Goal: Task Accomplishment & Management: Complete application form

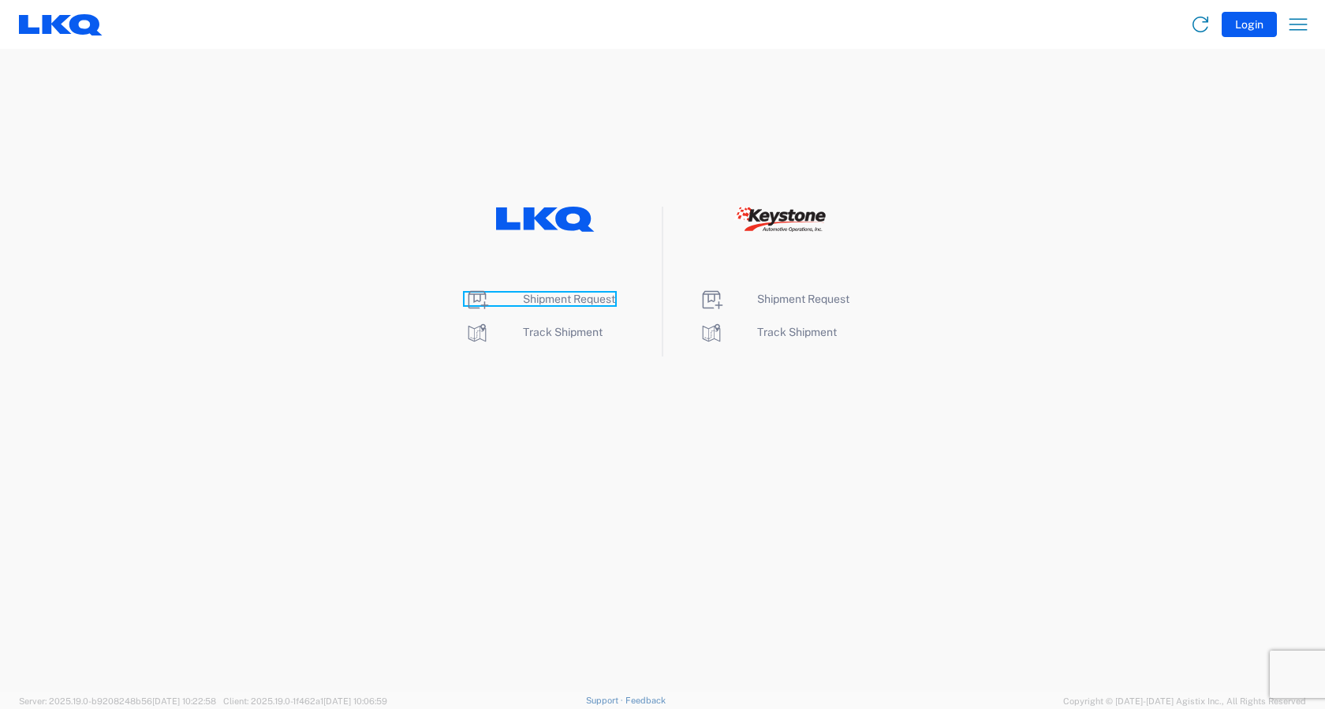
click at [566, 298] on span "Shipment Request" at bounding box center [569, 299] width 92 height 13
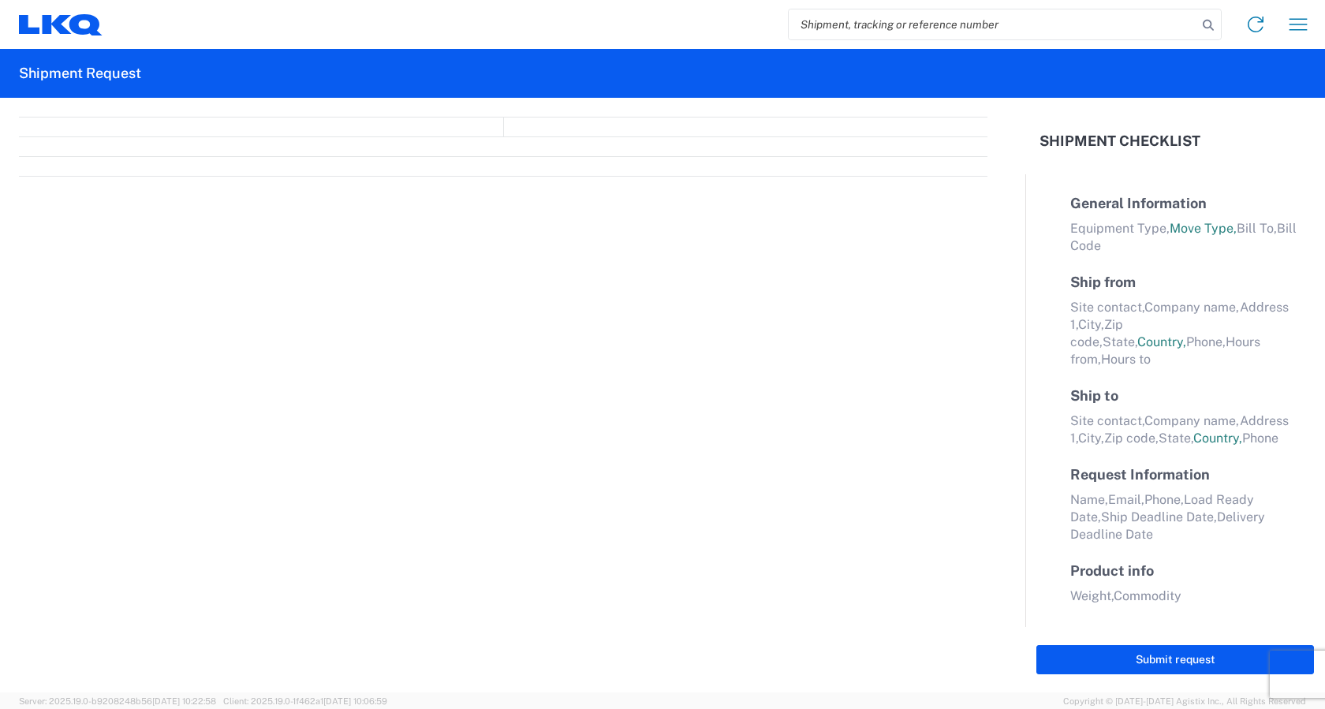
select select "FULL"
select select "LBS"
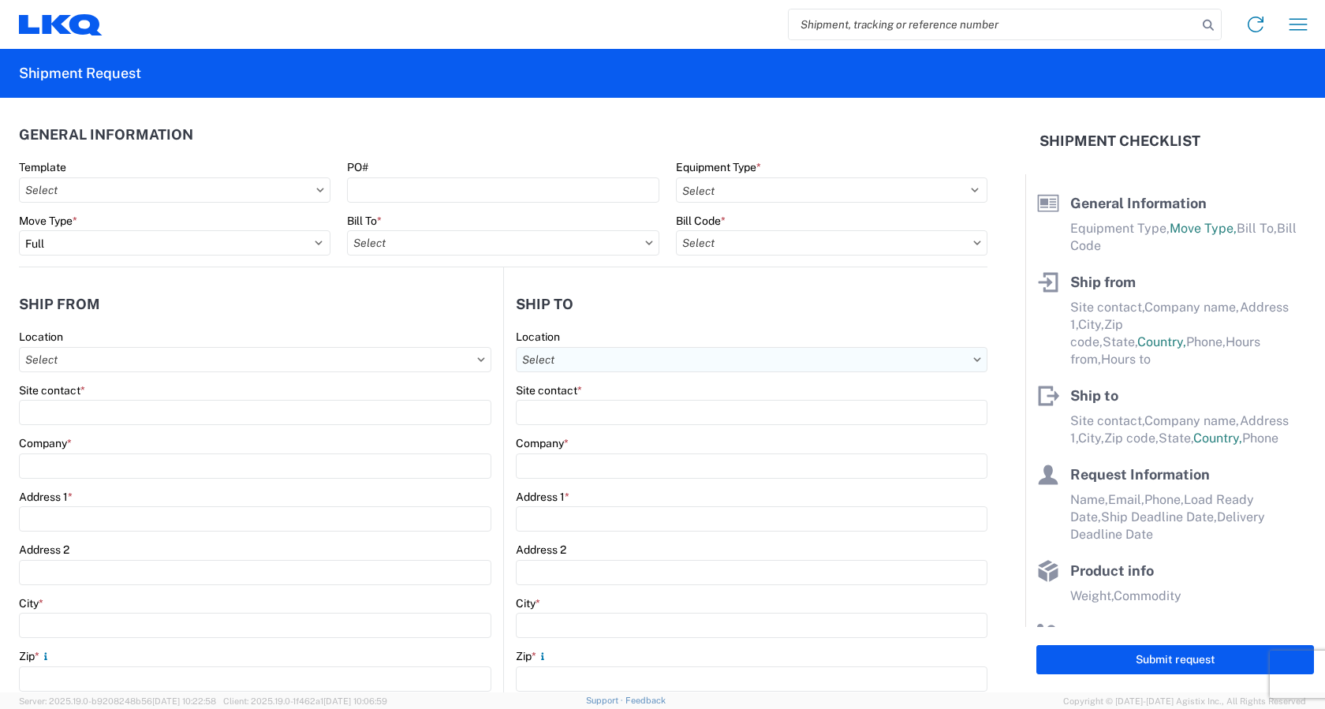
click at [610, 362] on input "text" at bounding box center [752, 359] width 472 height 25
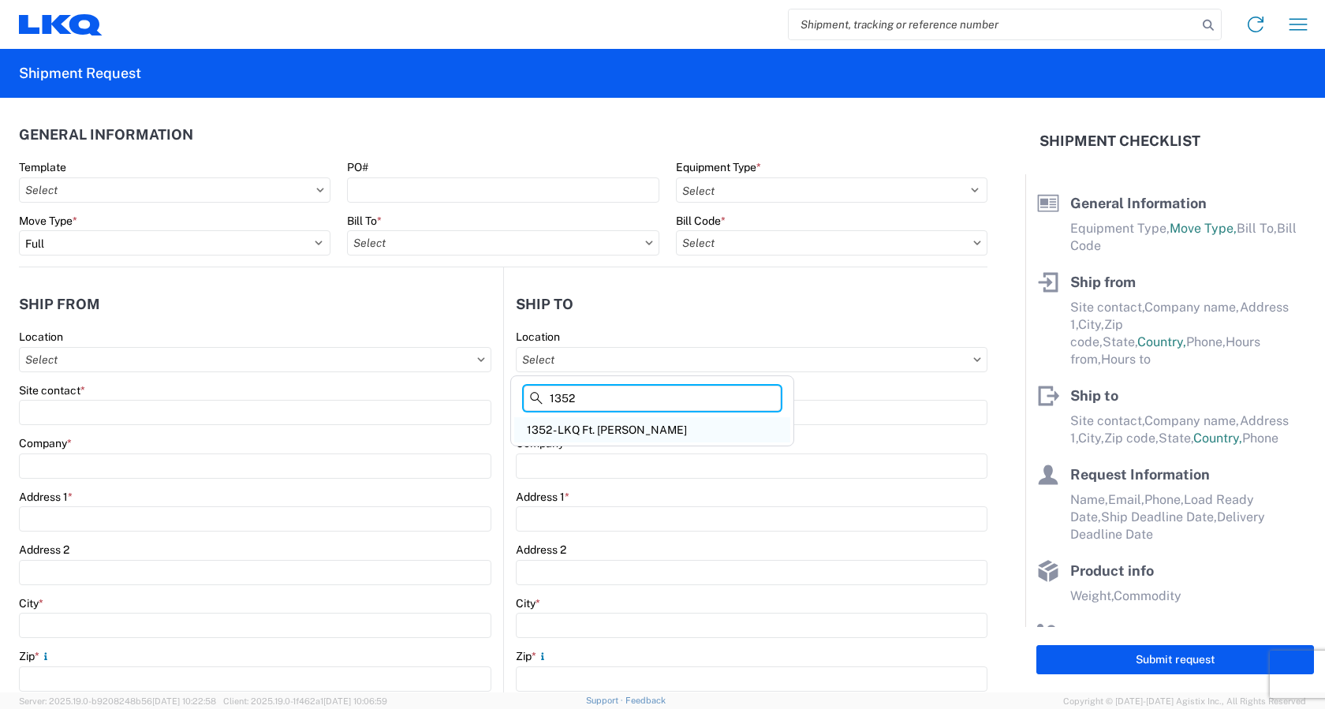
type input "1352"
click at [578, 427] on div "1352 - LKQ Ft. [PERSON_NAME]" at bounding box center [652, 429] width 276 height 25
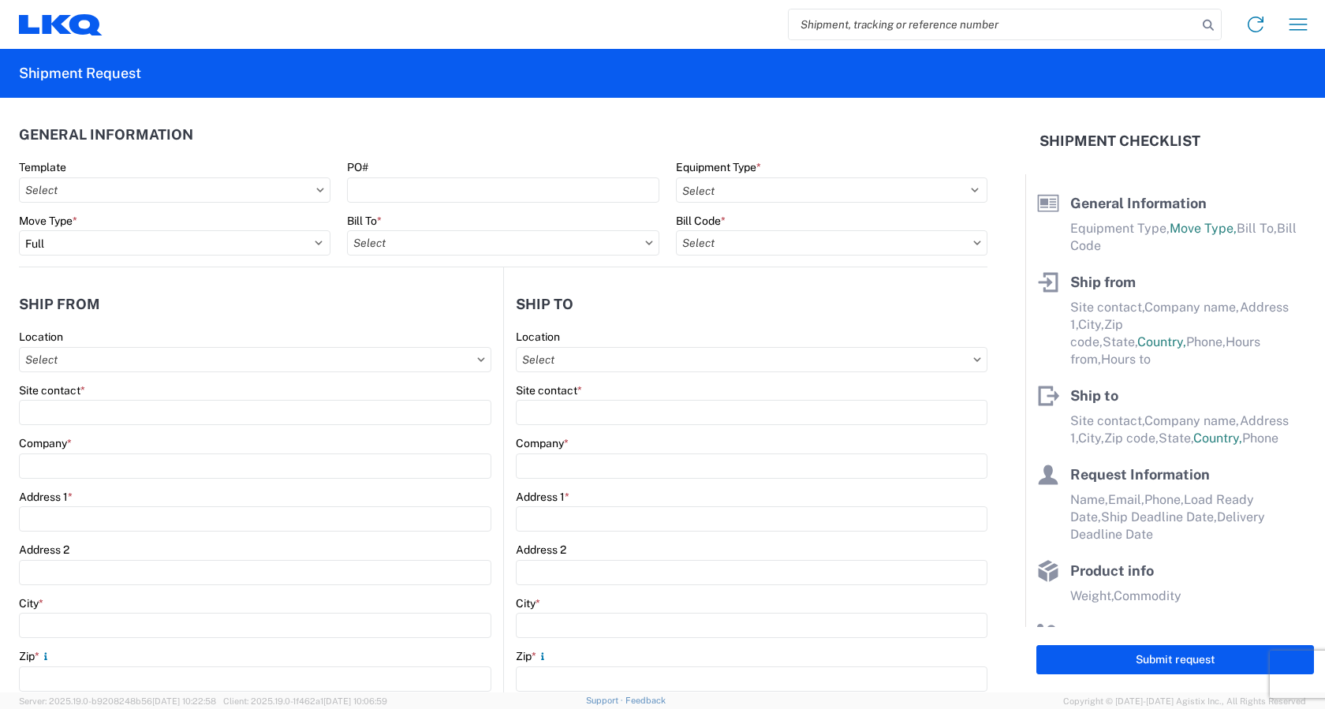
type input "1352 - LKQ Ft. [PERSON_NAME]"
type input "LKQ Corporation"
type input "[STREET_ADDRESS]"
type input "[GEOGRAPHIC_DATA][PERSON_NAME]"
type input "46809"
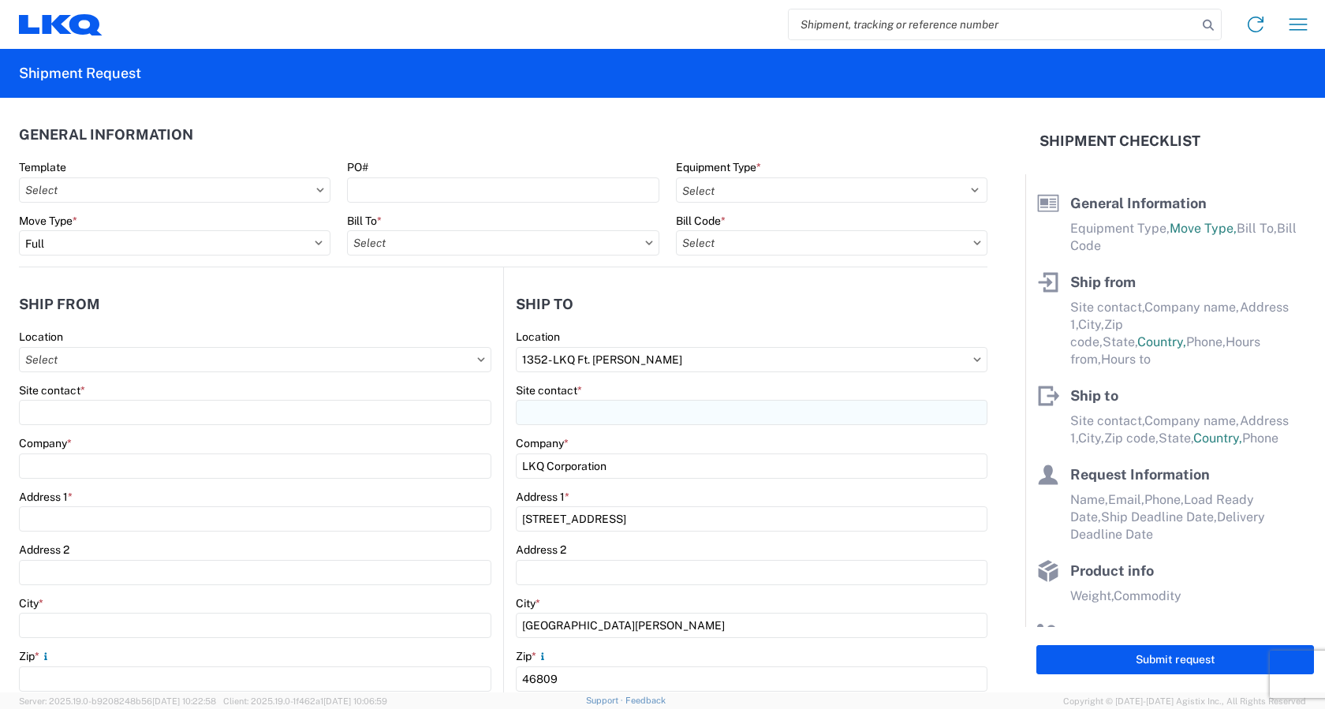
select select "IN"
select select "US"
click at [964, 248] on input "text" at bounding box center [832, 242] width 312 height 25
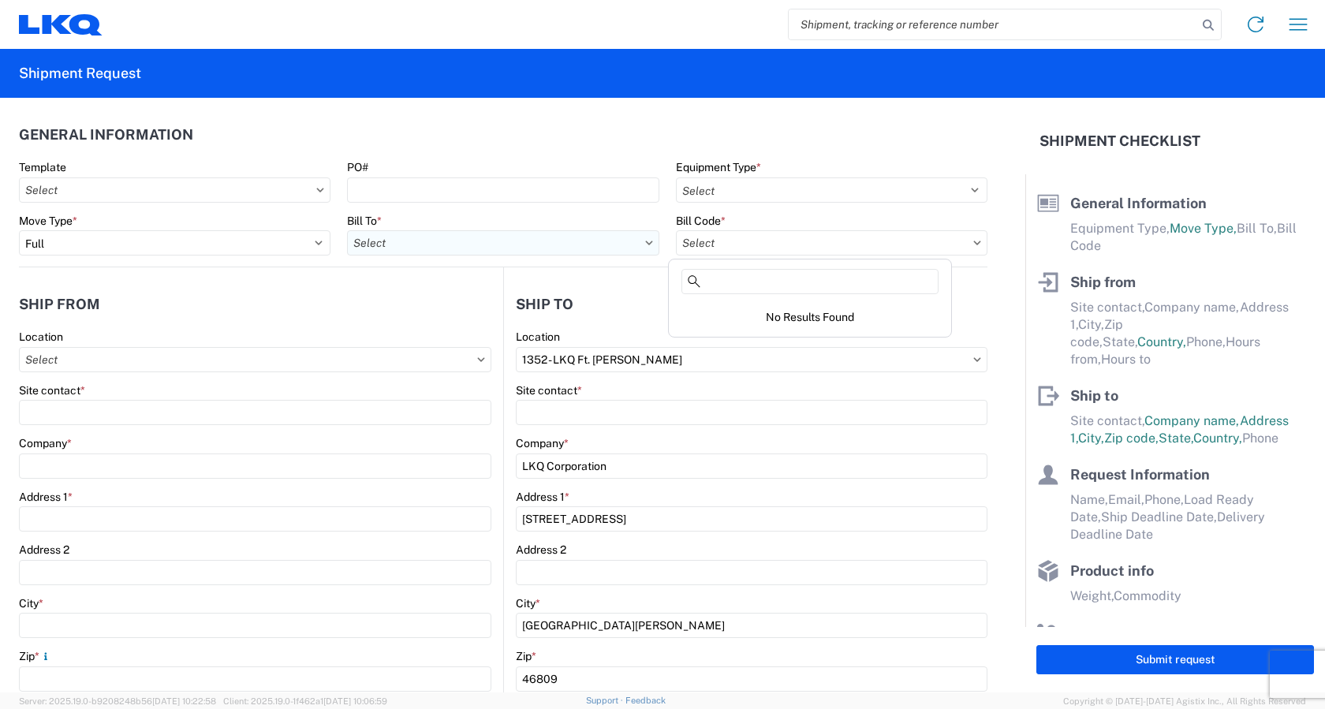
click at [479, 241] on input "text" at bounding box center [503, 242] width 312 height 25
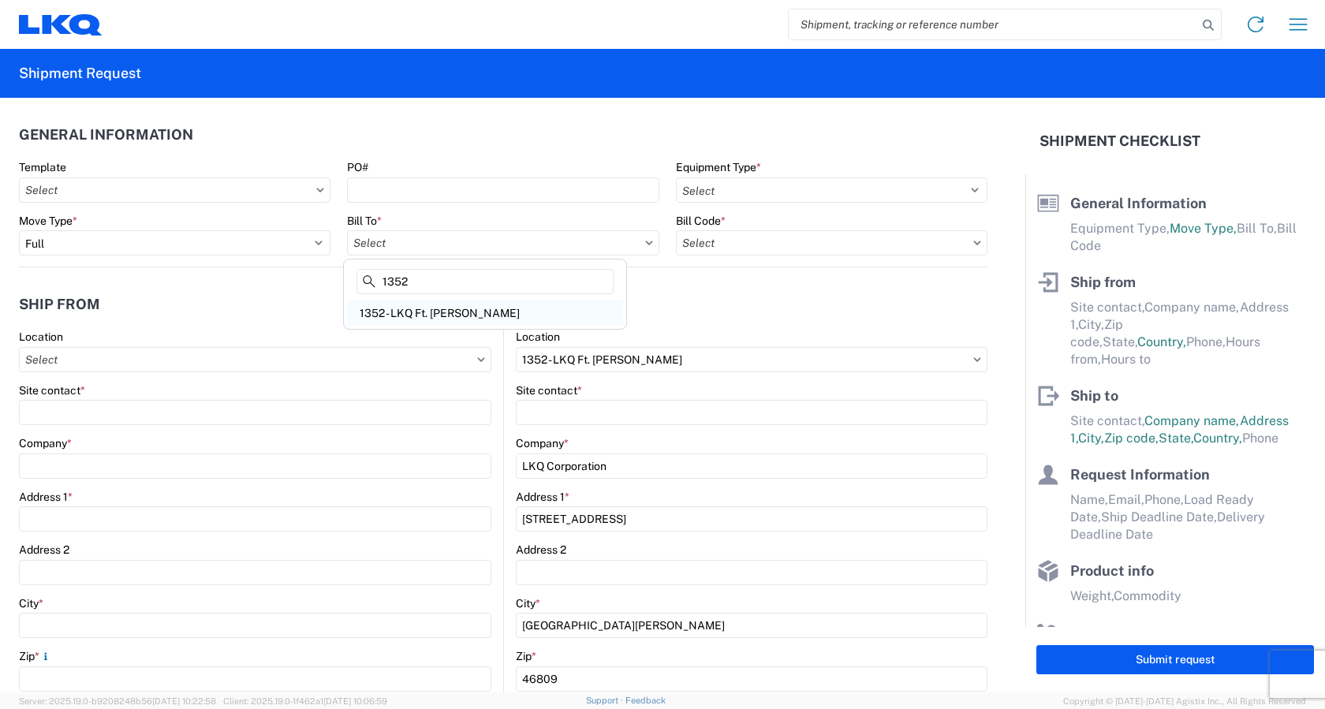
type input "1352"
click at [447, 307] on div "1352 - LKQ Ft. [PERSON_NAME]" at bounding box center [485, 312] width 276 height 25
type input "1352 - LKQ Ft. [PERSON_NAME]"
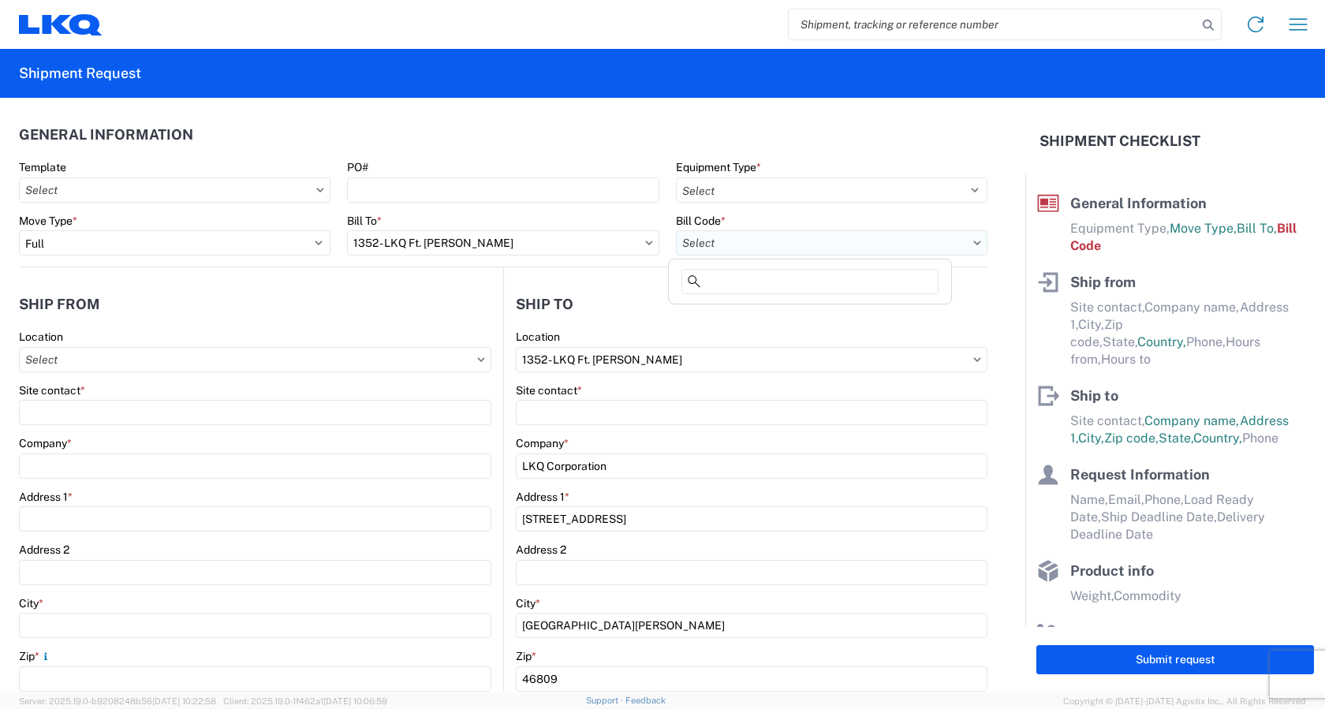
click at [787, 239] on input "text" at bounding box center [832, 242] width 312 height 25
